Goal: Information Seeking & Learning: Learn about a topic

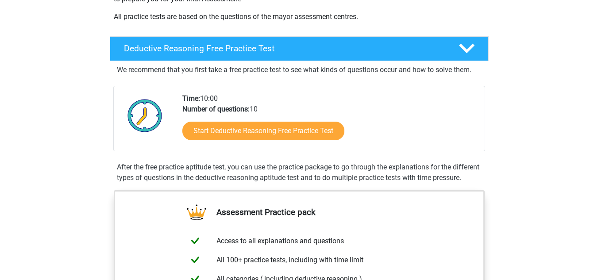
scroll to position [183, 0]
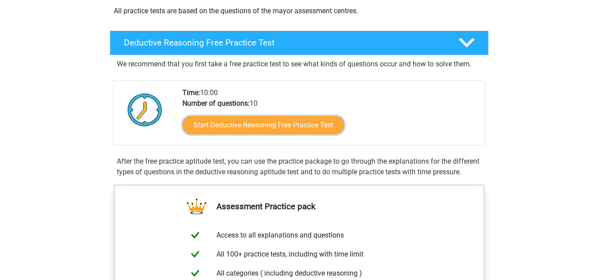
click at [247, 121] on link "Start Deductive Reasoning Free Practice Test" at bounding box center [263, 125] width 162 height 19
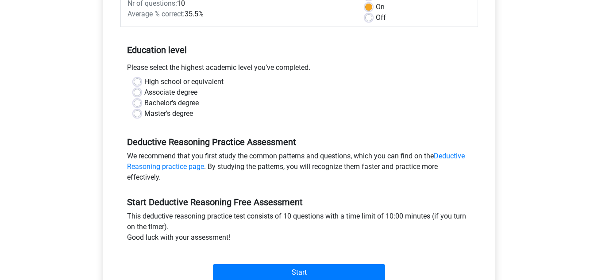
scroll to position [147, 0]
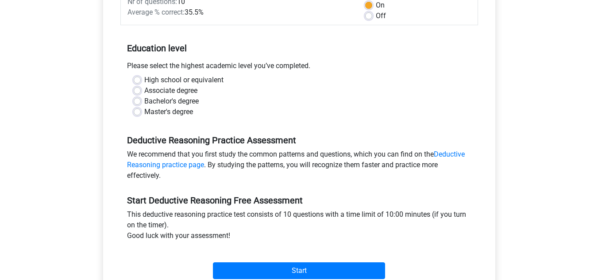
click at [144, 78] on label "High school or equivalent" at bounding box center [183, 80] width 79 height 11
click at [137, 78] on input "High school or equivalent" at bounding box center [137, 79] width 7 height 9
radio input "true"
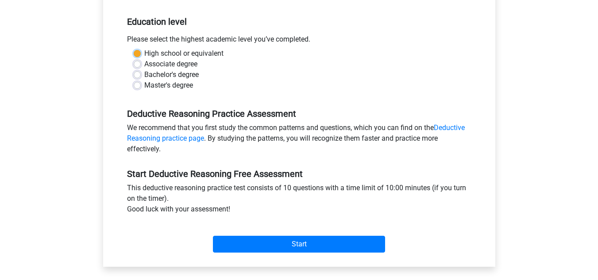
scroll to position [177, 0]
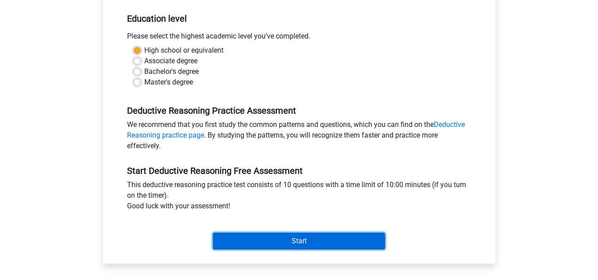
click at [246, 235] on input "Start" at bounding box center [299, 241] width 172 height 17
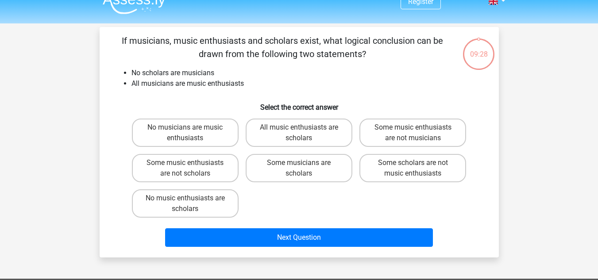
scroll to position [18, 0]
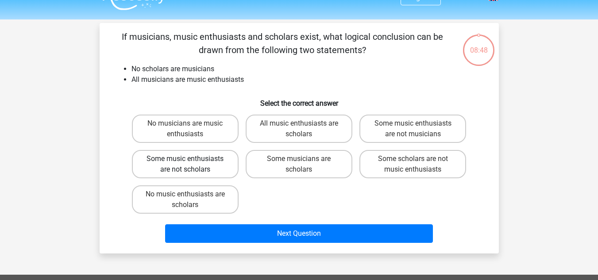
click at [194, 158] on label "Some music enthusiasts are not scholars" at bounding box center [185, 164] width 107 height 28
click at [191, 159] on input "Some music enthusiasts are not scholars" at bounding box center [188, 162] width 6 height 6
radio input "true"
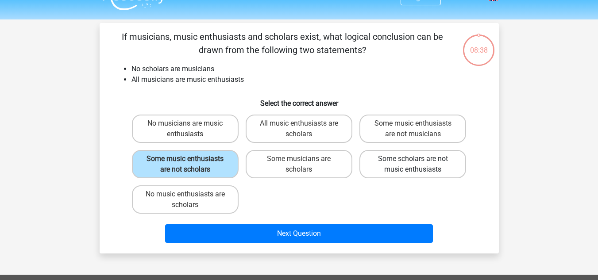
click at [417, 166] on label "Some scholars are not music enthusiasts" at bounding box center [412, 164] width 107 height 28
click at [417, 165] on input "Some scholars are not music enthusiasts" at bounding box center [416, 162] width 6 height 6
radio input "true"
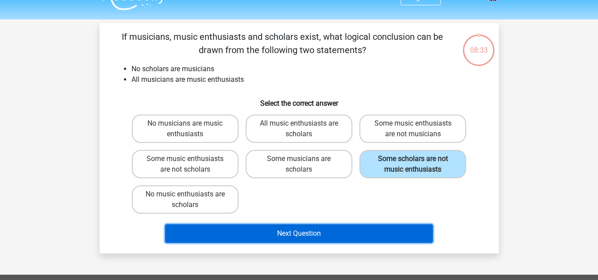
click at [349, 230] on button "Next Question" at bounding box center [299, 233] width 268 height 19
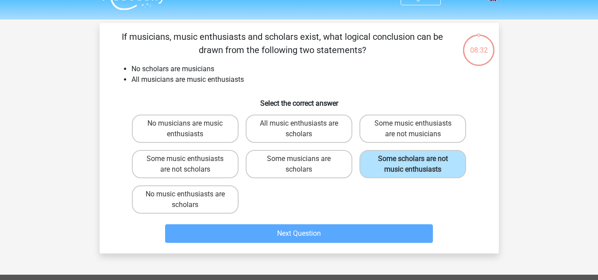
scroll to position [41, 0]
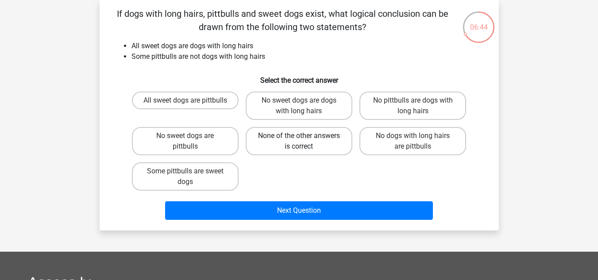
click at [336, 144] on label "None of the other answers is correct" at bounding box center [299, 141] width 107 height 28
click at [305, 142] on input "None of the other answers is correct" at bounding box center [302, 139] width 6 height 6
radio input "true"
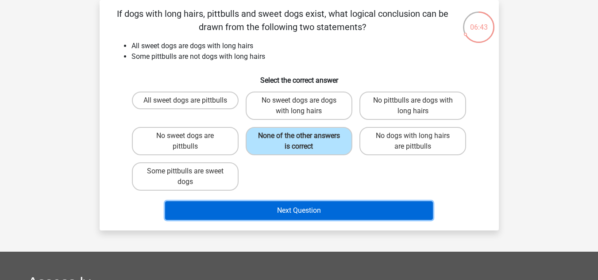
click at [328, 213] on button "Next Question" at bounding box center [299, 210] width 268 height 19
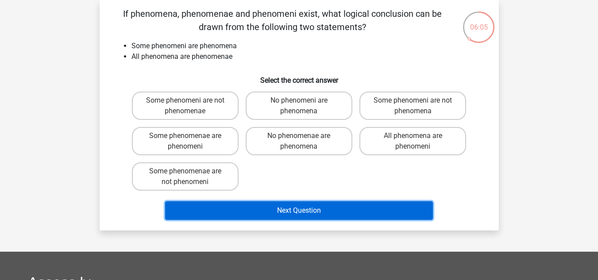
click at [304, 208] on button "Next Question" at bounding box center [299, 210] width 268 height 19
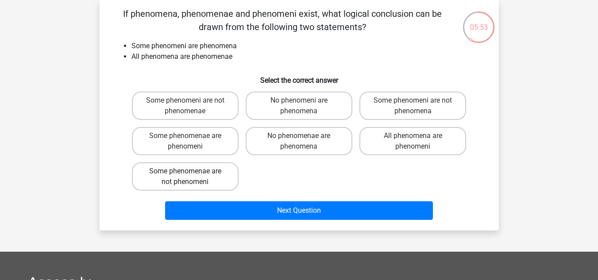
click at [201, 174] on label "Some phenomenae are not phenomeni" at bounding box center [185, 176] width 107 height 28
click at [191, 174] on input "Some phenomenae are not phenomeni" at bounding box center [188, 174] width 6 height 6
radio input "true"
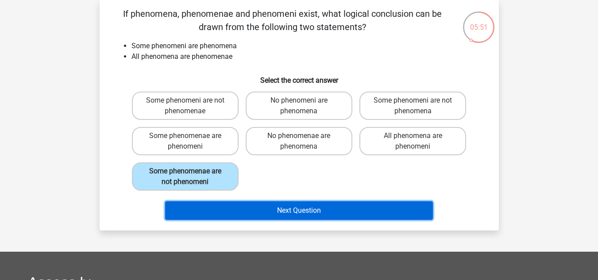
click at [254, 214] on button "Next Question" at bounding box center [299, 210] width 268 height 19
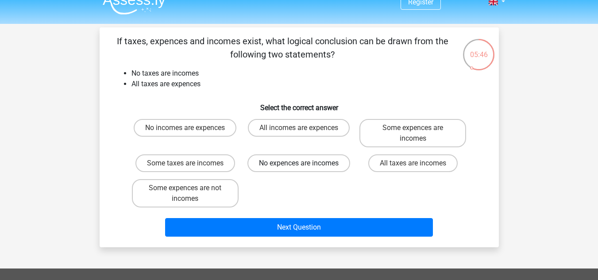
scroll to position [18, 0]
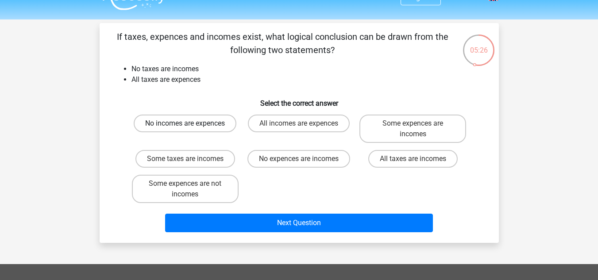
click at [208, 123] on label "No incomes are expences" at bounding box center [185, 124] width 103 height 18
click at [191, 124] on input "No incomes are expences" at bounding box center [188, 127] width 6 height 6
radio input "true"
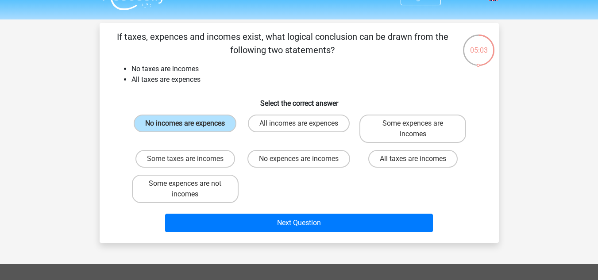
click at [223, 213] on div "Next Question" at bounding box center [299, 221] width 371 height 29
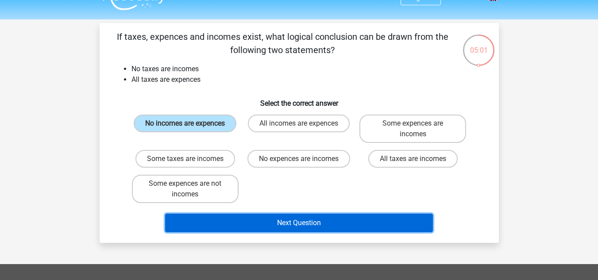
click at [223, 223] on button "Next Question" at bounding box center [299, 223] width 268 height 19
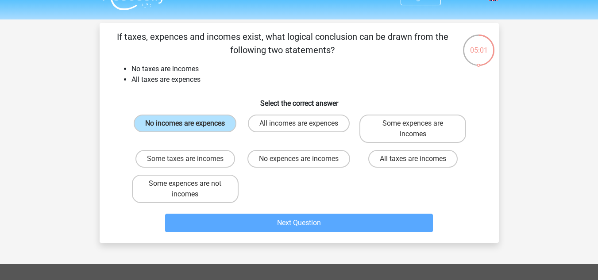
scroll to position [41, 0]
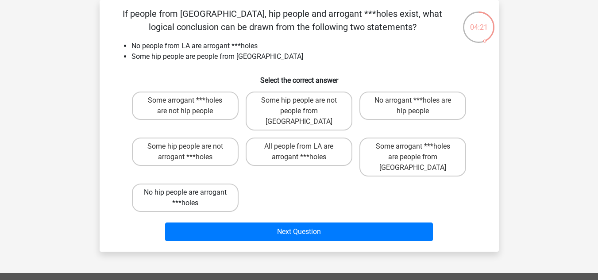
click at [181, 184] on label "No hip people are arrogant ***holes" at bounding box center [185, 198] width 107 height 28
click at [185, 193] on input "No hip people are arrogant ***holes" at bounding box center [188, 196] width 6 height 6
radio input "true"
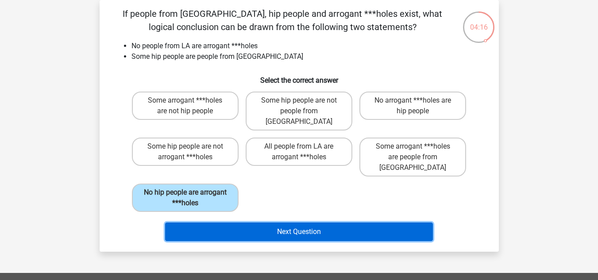
click at [208, 223] on button "Next Question" at bounding box center [299, 232] width 268 height 19
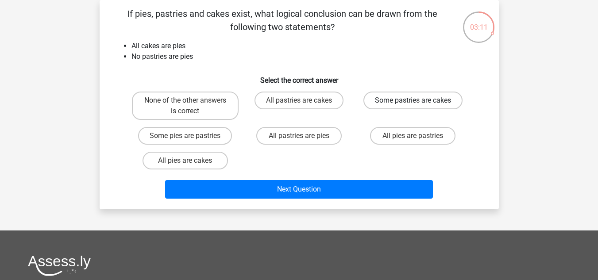
click at [369, 100] on label "Some pastries are cakes" at bounding box center [412, 101] width 99 height 18
click at [413, 100] on input "Some pastries are cakes" at bounding box center [416, 103] width 6 height 6
radio input "true"
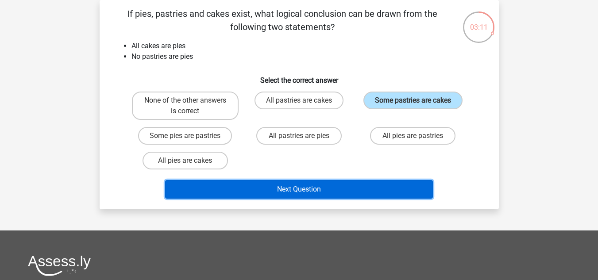
click at [323, 186] on button "Next Question" at bounding box center [299, 189] width 268 height 19
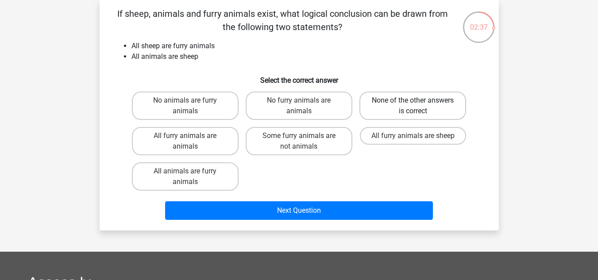
click at [452, 98] on label "None of the other answers is correct" at bounding box center [412, 106] width 107 height 28
click at [419, 100] on input "None of the other answers is correct" at bounding box center [416, 103] width 6 height 6
radio input "true"
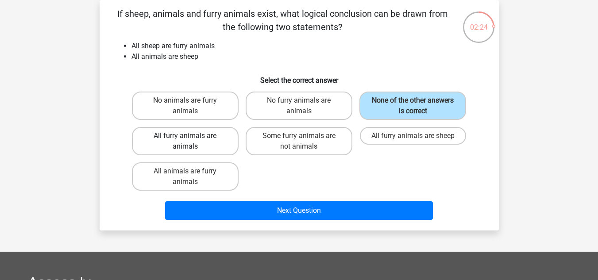
click at [206, 153] on label "All furry animals are animals" at bounding box center [185, 141] width 107 height 28
click at [191, 142] on input "All furry animals are animals" at bounding box center [188, 139] width 6 height 6
radio input "true"
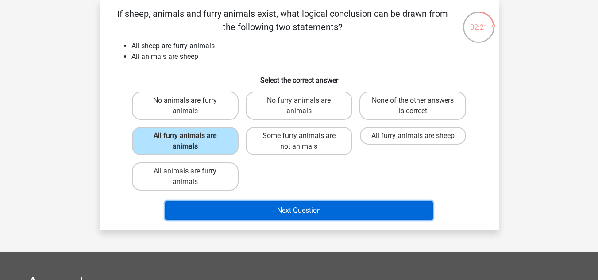
click at [218, 214] on button "Next Question" at bounding box center [299, 210] width 268 height 19
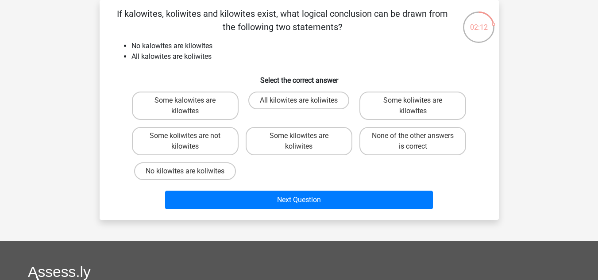
drag, startPoint x: 260, startPoint y: 144, endPoint x: 236, endPoint y: 212, distance: 71.4
click at [236, 212] on div "If kalowites, koliwites and kilowites exist, what logical conclusion can be dra…" at bounding box center [299, 110] width 392 height 206
drag, startPoint x: 197, startPoint y: 143, endPoint x: 212, endPoint y: 175, distance: 35.6
click at [212, 175] on div "Some kalowites are kilowites All kilowites are koliwites Some koliwites are kil…" at bounding box center [299, 136] width 342 height 96
click at [215, 151] on label "Some koliwites are not kilowites" at bounding box center [185, 141] width 107 height 28
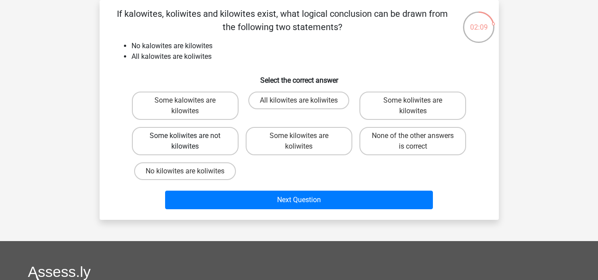
click at [191, 142] on input "Some koliwites are not kilowites" at bounding box center [188, 139] width 6 height 6
radio input "true"
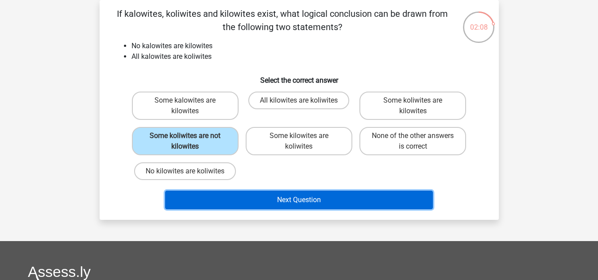
click at [217, 191] on button "Next Question" at bounding box center [299, 200] width 268 height 19
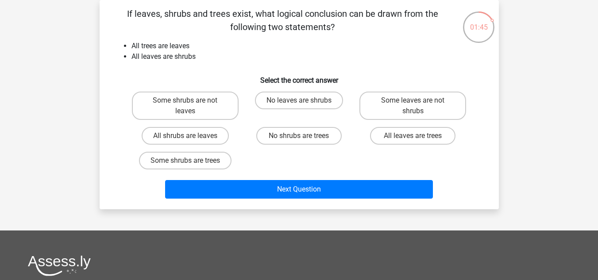
click at [277, 124] on div "No shrubs are trees" at bounding box center [299, 136] width 114 height 25
click at [277, 129] on label "No shrubs are trees" at bounding box center [298, 136] width 85 height 18
click at [299, 136] on input "No shrubs are trees" at bounding box center [302, 139] width 6 height 6
radio input "true"
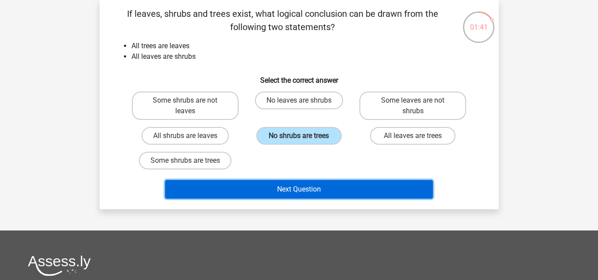
click at [235, 194] on button "Next Question" at bounding box center [299, 189] width 268 height 19
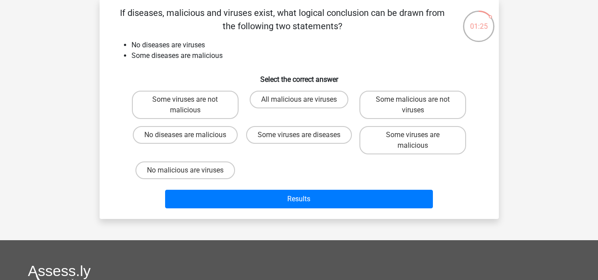
scroll to position [32, 0]
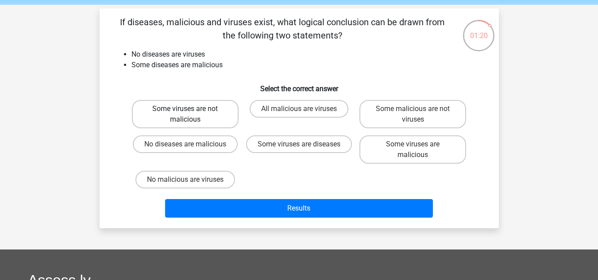
click at [193, 108] on label "Some viruses are not malicious" at bounding box center [185, 114] width 107 height 28
click at [191, 109] on input "Some viruses are not malicious" at bounding box center [188, 112] width 6 height 6
radio input "true"
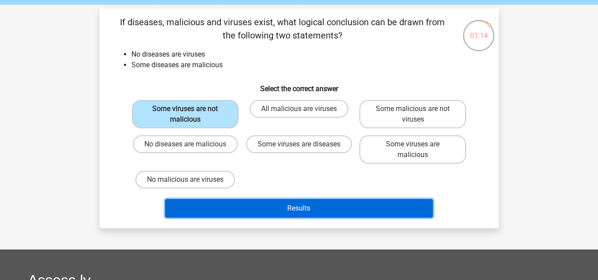
click at [210, 217] on button "Results" at bounding box center [299, 208] width 268 height 19
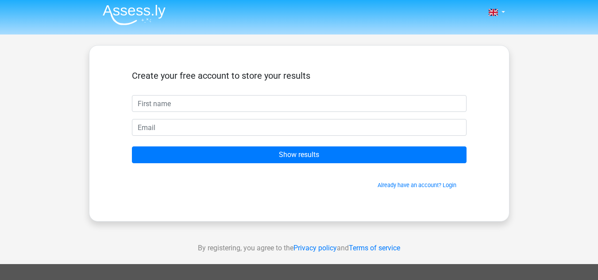
scroll to position [3, 0]
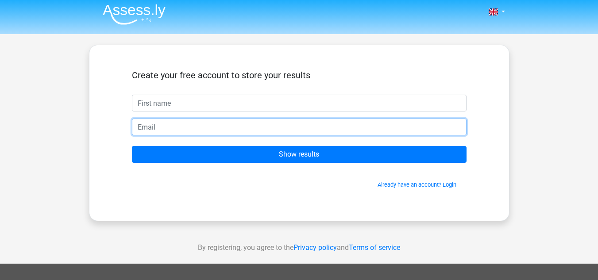
click at [265, 133] on input "email" at bounding box center [299, 127] width 335 height 17
click at [259, 133] on input "email" at bounding box center [299, 127] width 335 height 17
type input "damecosmos28@gmail.com"
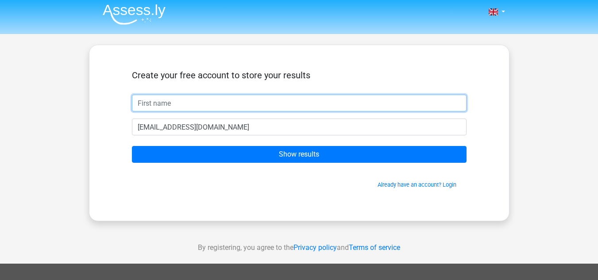
click at [243, 100] on input "text" at bounding box center [299, 103] width 335 height 17
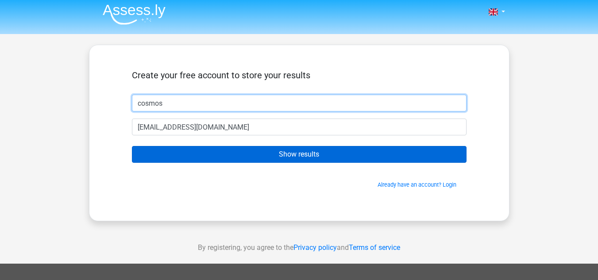
type input "cosmos"
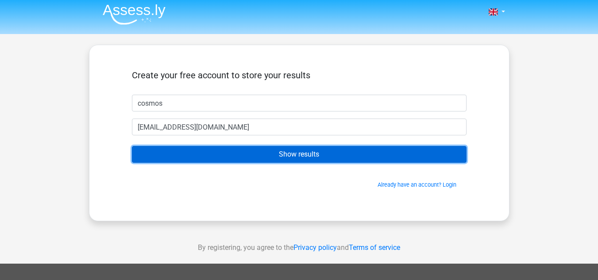
click at [237, 156] on input "Show results" at bounding box center [299, 154] width 335 height 17
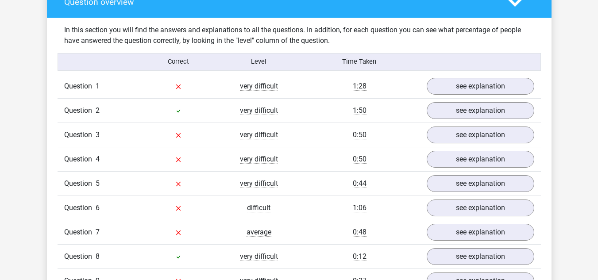
scroll to position [673, 0]
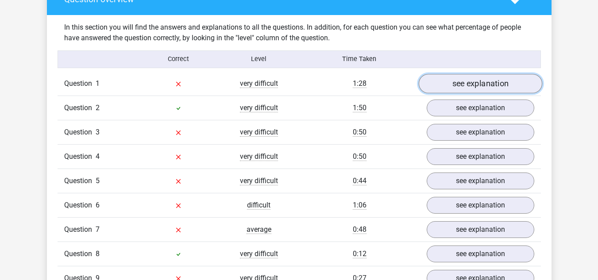
click at [434, 80] on link "see explanation" at bounding box center [480, 83] width 124 height 19
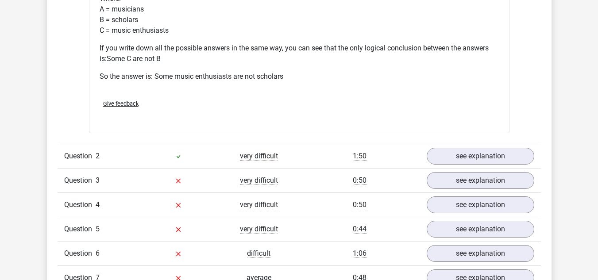
click at [363, 93] on div "The premises can be displayed as follows: Premise1: No B are A Premise 2: All A…" at bounding box center [299, 18] width 399 height 149
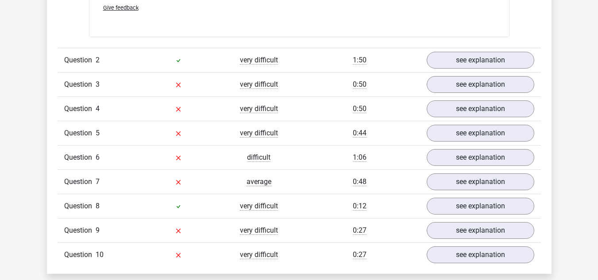
scroll to position [1083, 0]
click at [450, 58] on link "see explanation" at bounding box center [480, 60] width 124 height 19
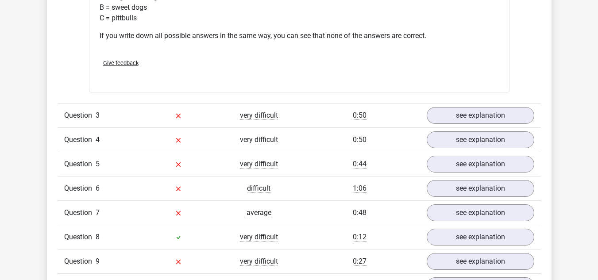
scroll to position [1396, 0]
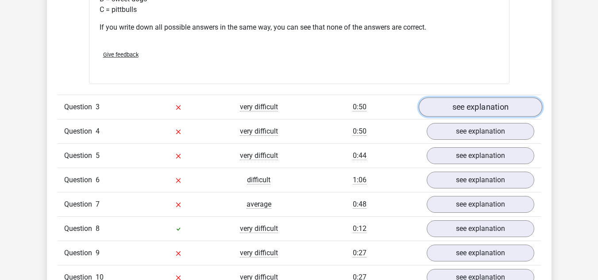
click at [460, 102] on link "see explanation" at bounding box center [480, 107] width 124 height 19
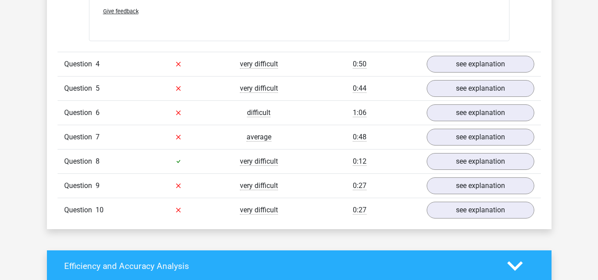
scroll to position [1954, 0]
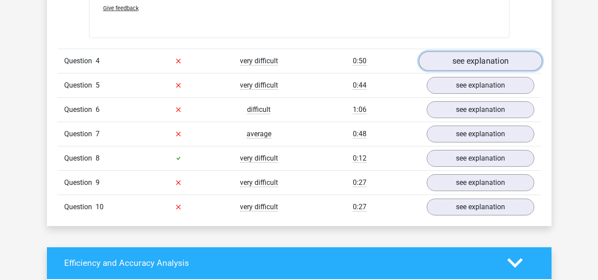
click at [463, 61] on link "see explanation" at bounding box center [480, 60] width 124 height 19
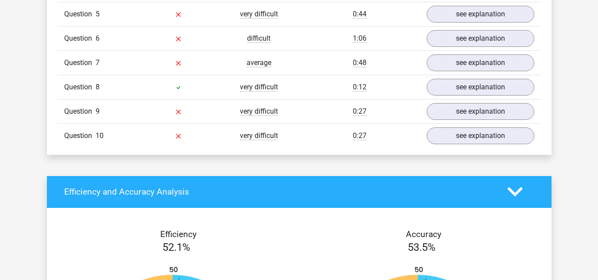
scroll to position [2387, 0]
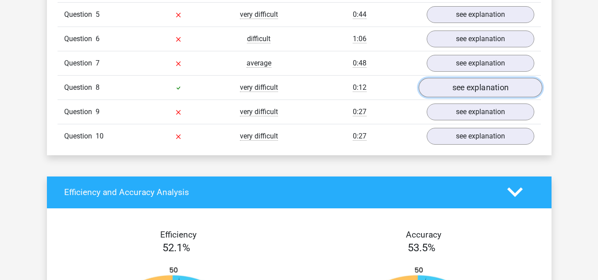
click at [458, 85] on link "see explanation" at bounding box center [480, 87] width 124 height 19
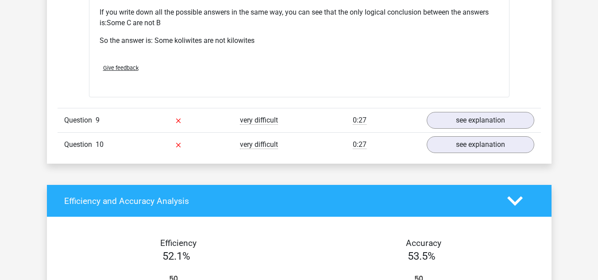
scroll to position [2741, 0]
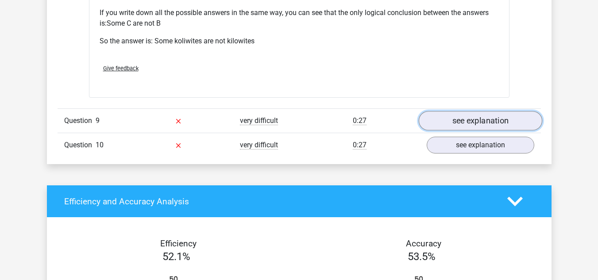
click at [436, 125] on link "see explanation" at bounding box center [480, 120] width 124 height 19
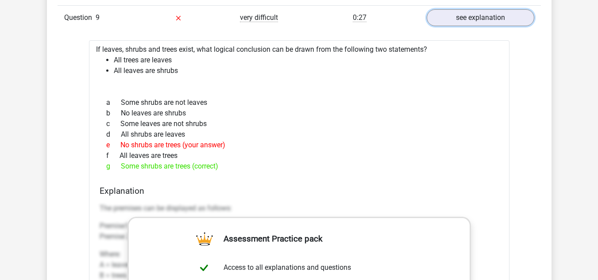
scroll to position [2845, 0]
